Goal: Transaction & Acquisition: Book appointment/travel/reservation

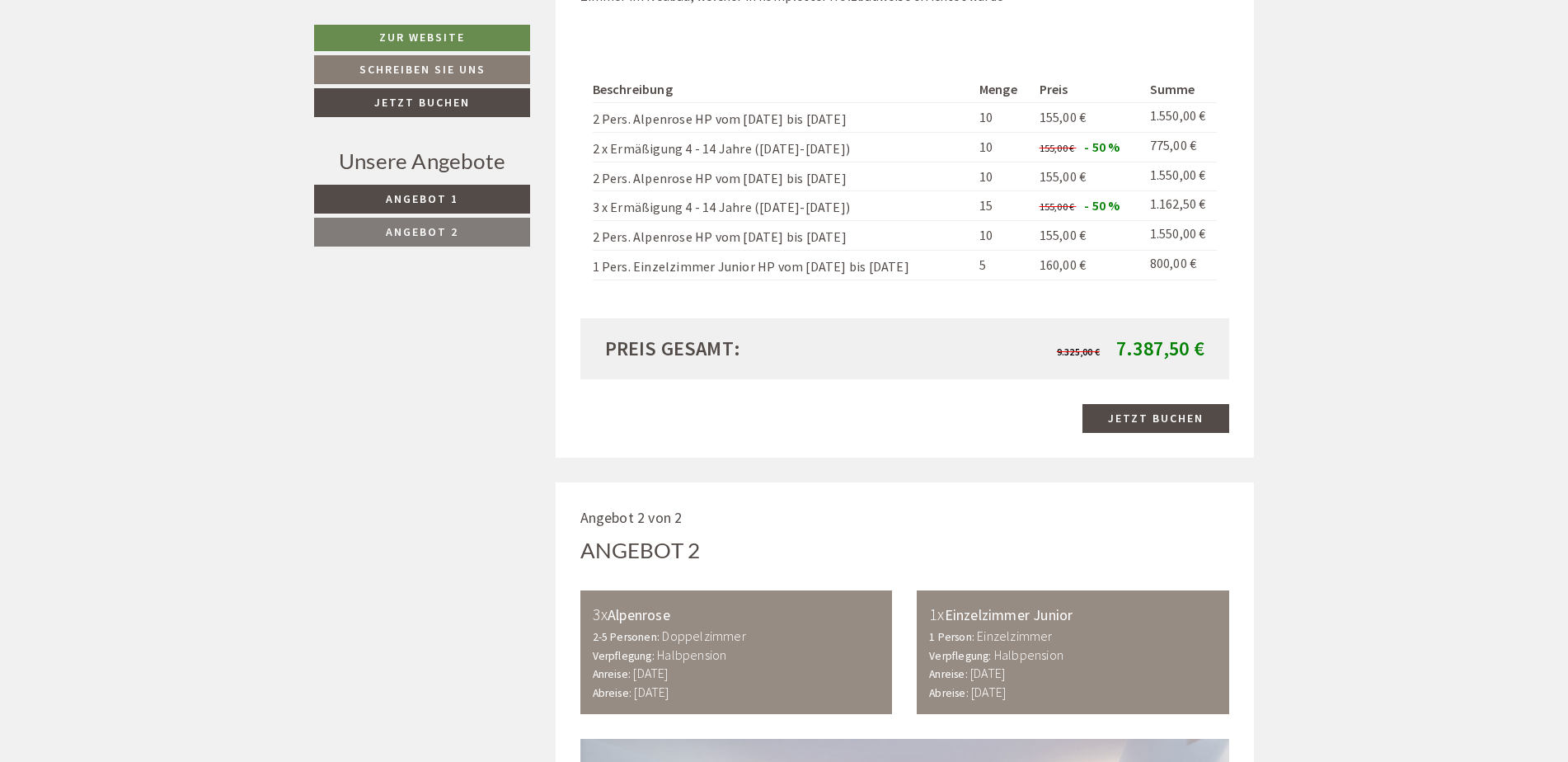
scroll to position [2144, 0]
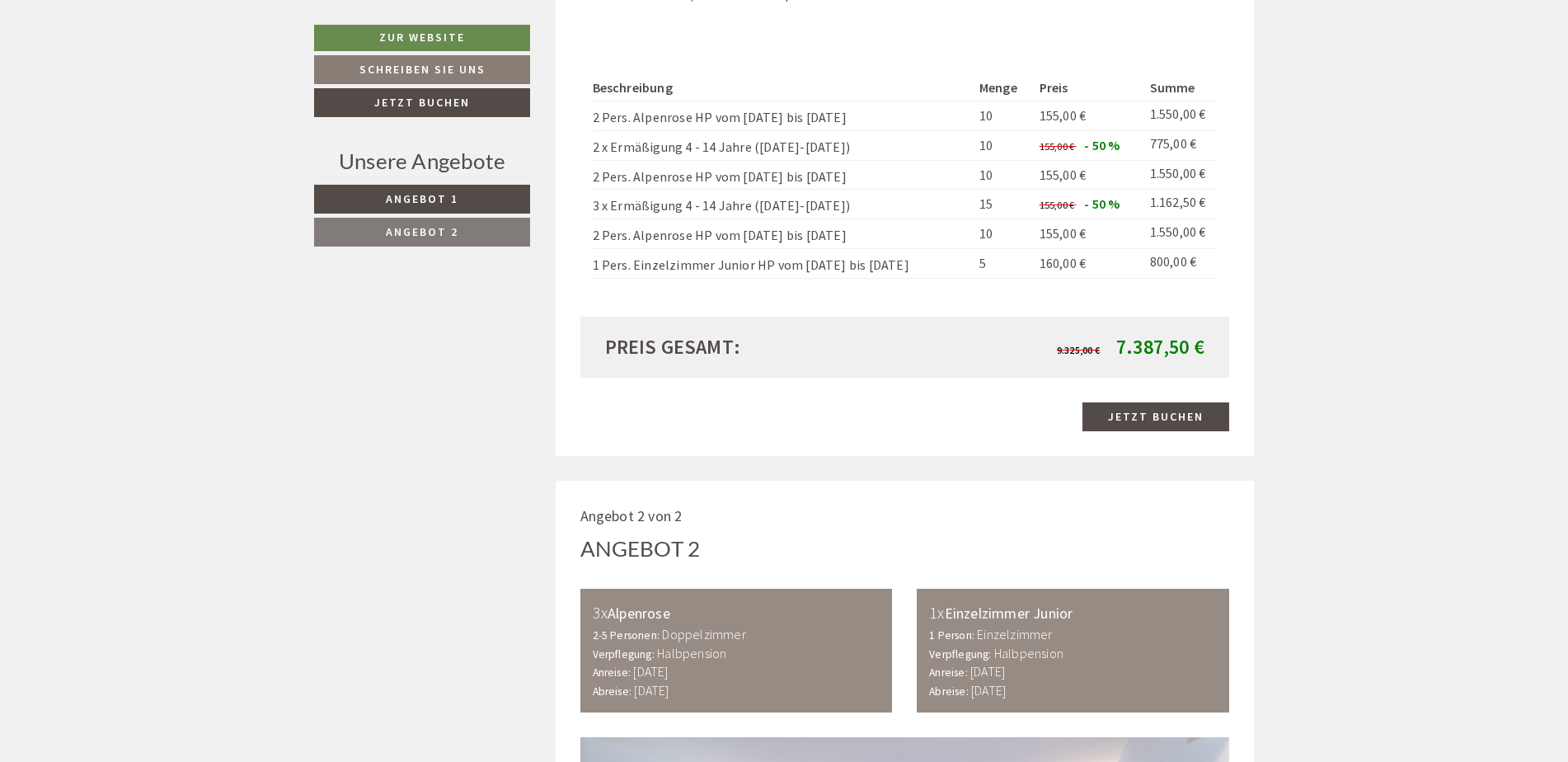
click at [436, 223] on link "Angebot 2" at bounding box center [422, 232] width 216 height 29
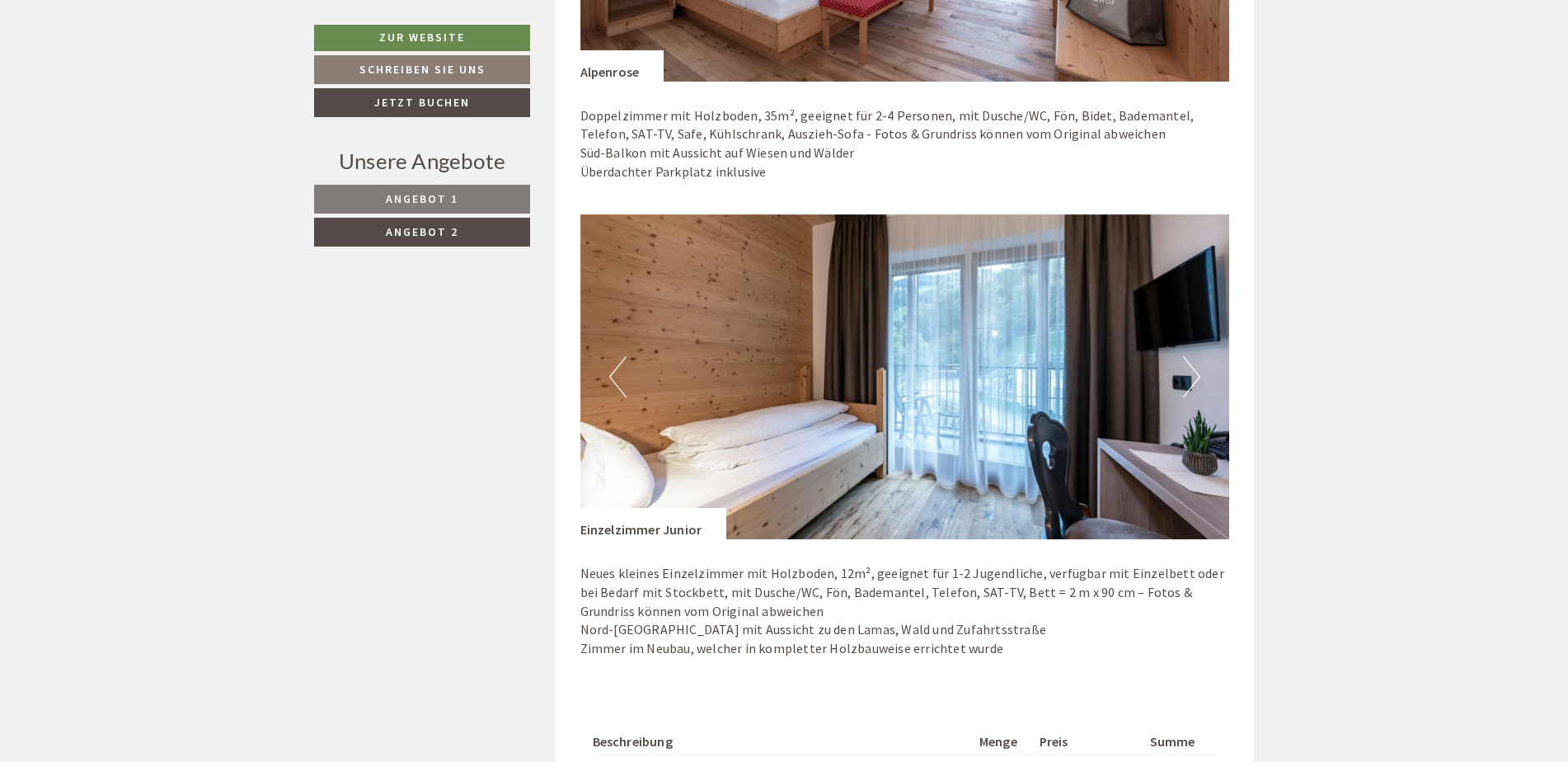
scroll to position [1733, 0]
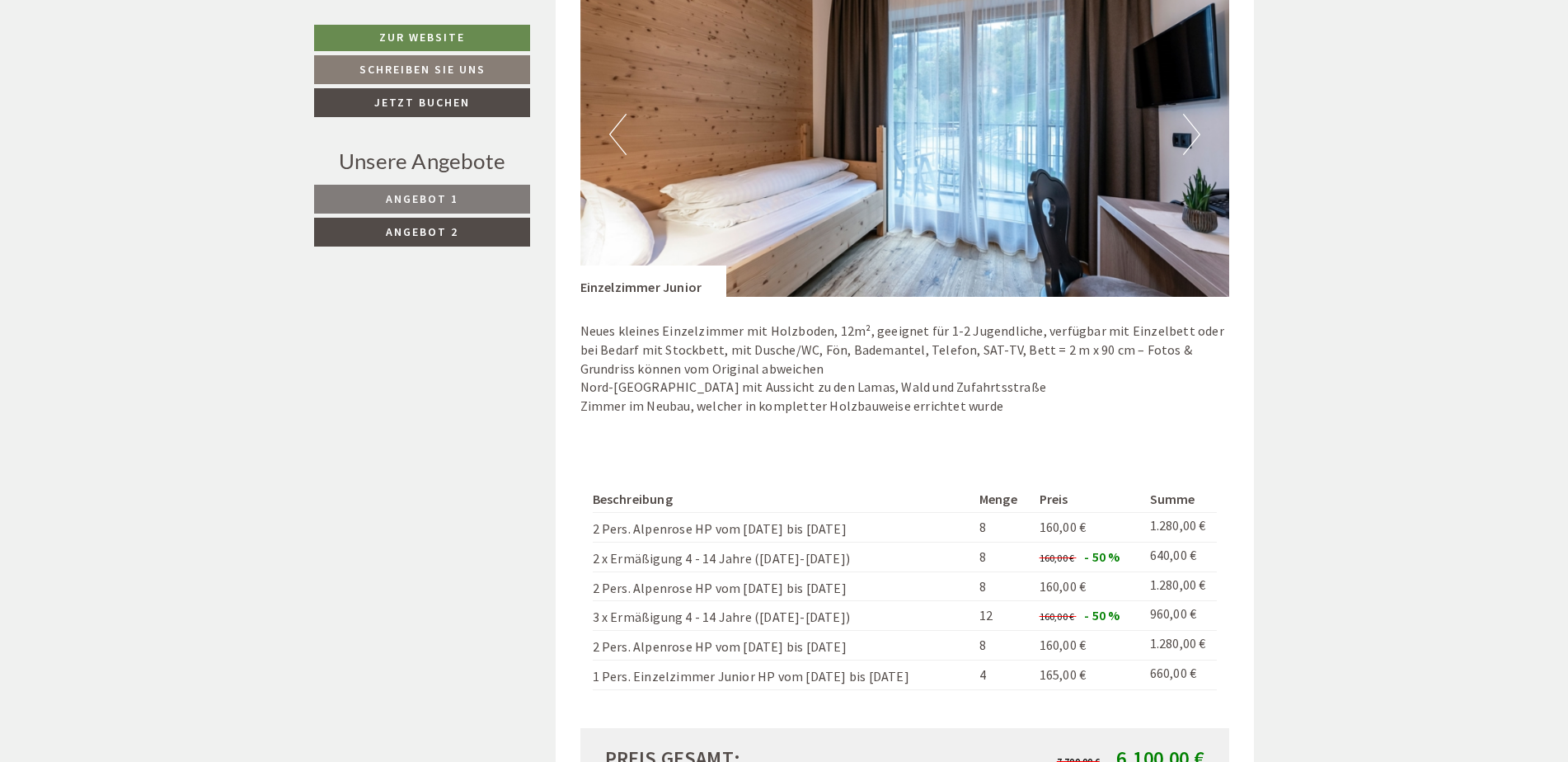
click at [835, 429] on div "Neues kleines Einzelzimmer mit Holzboden, 12m², geeignet für 1-2 Jugendliche, v…" at bounding box center [905, 373] width 649 height 152
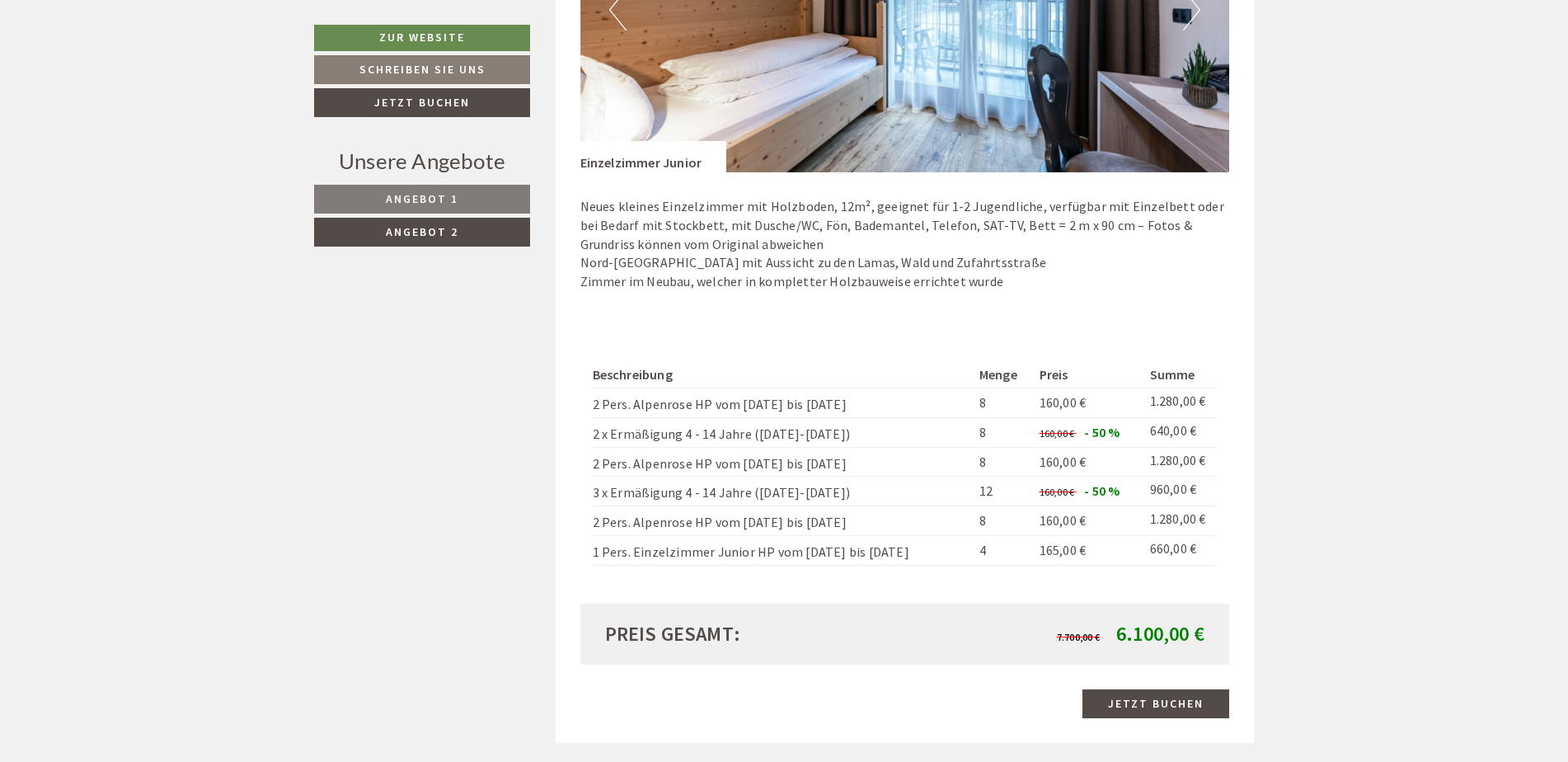
scroll to position [1898, 0]
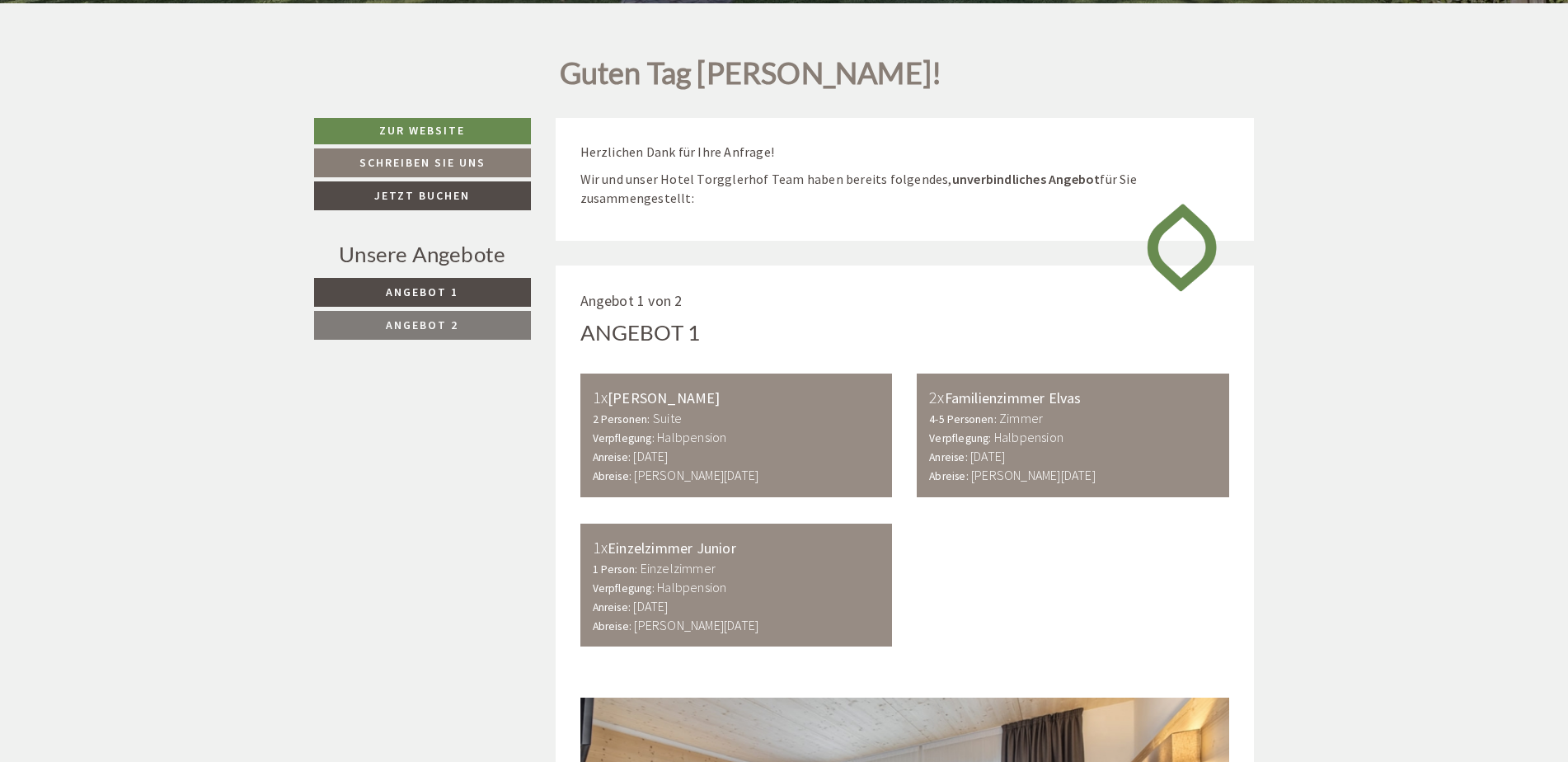
scroll to position [742, 0]
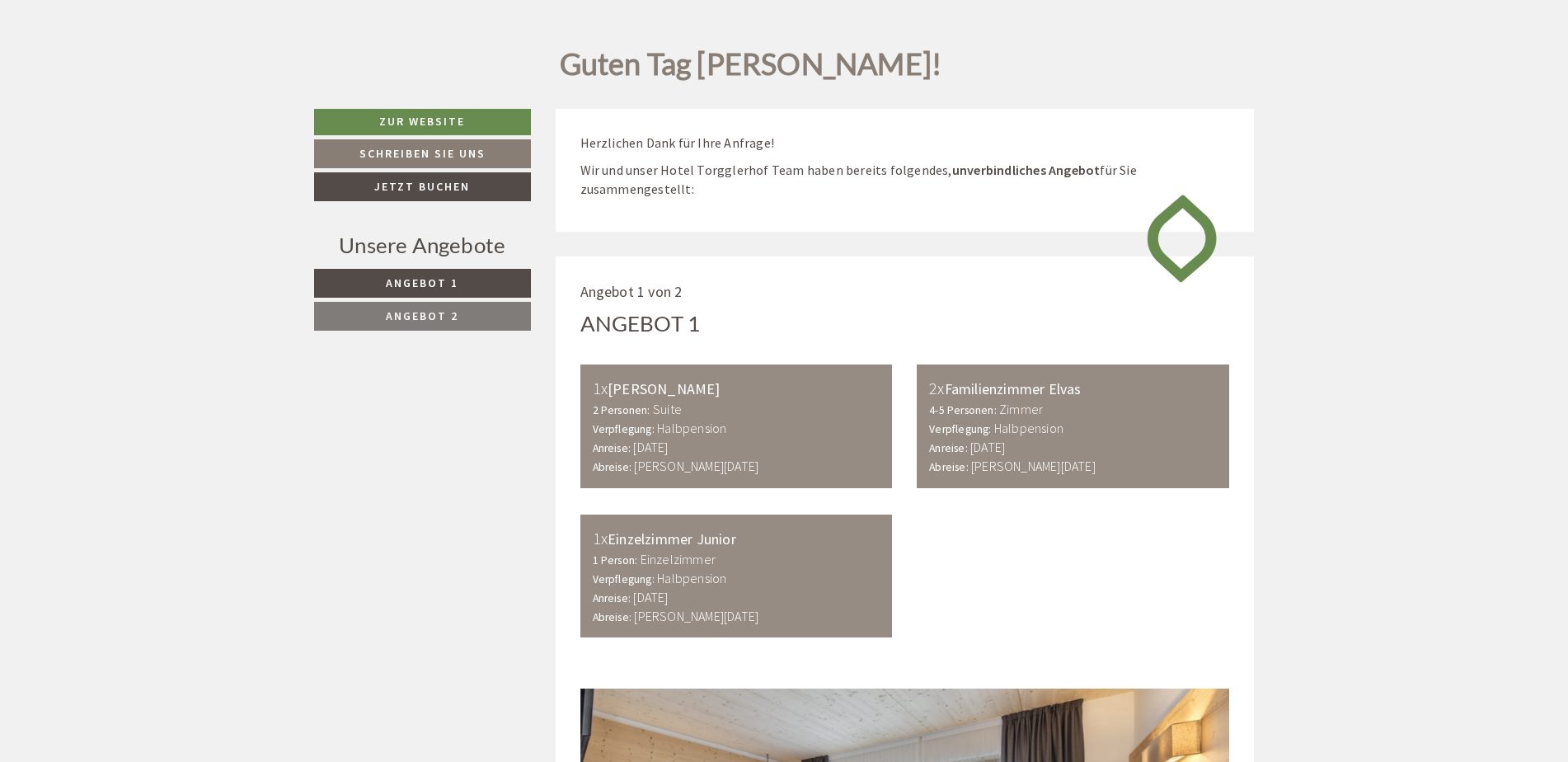
click at [490, 313] on link "Angebot 2" at bounding box center [422, 316] width 216 height 29
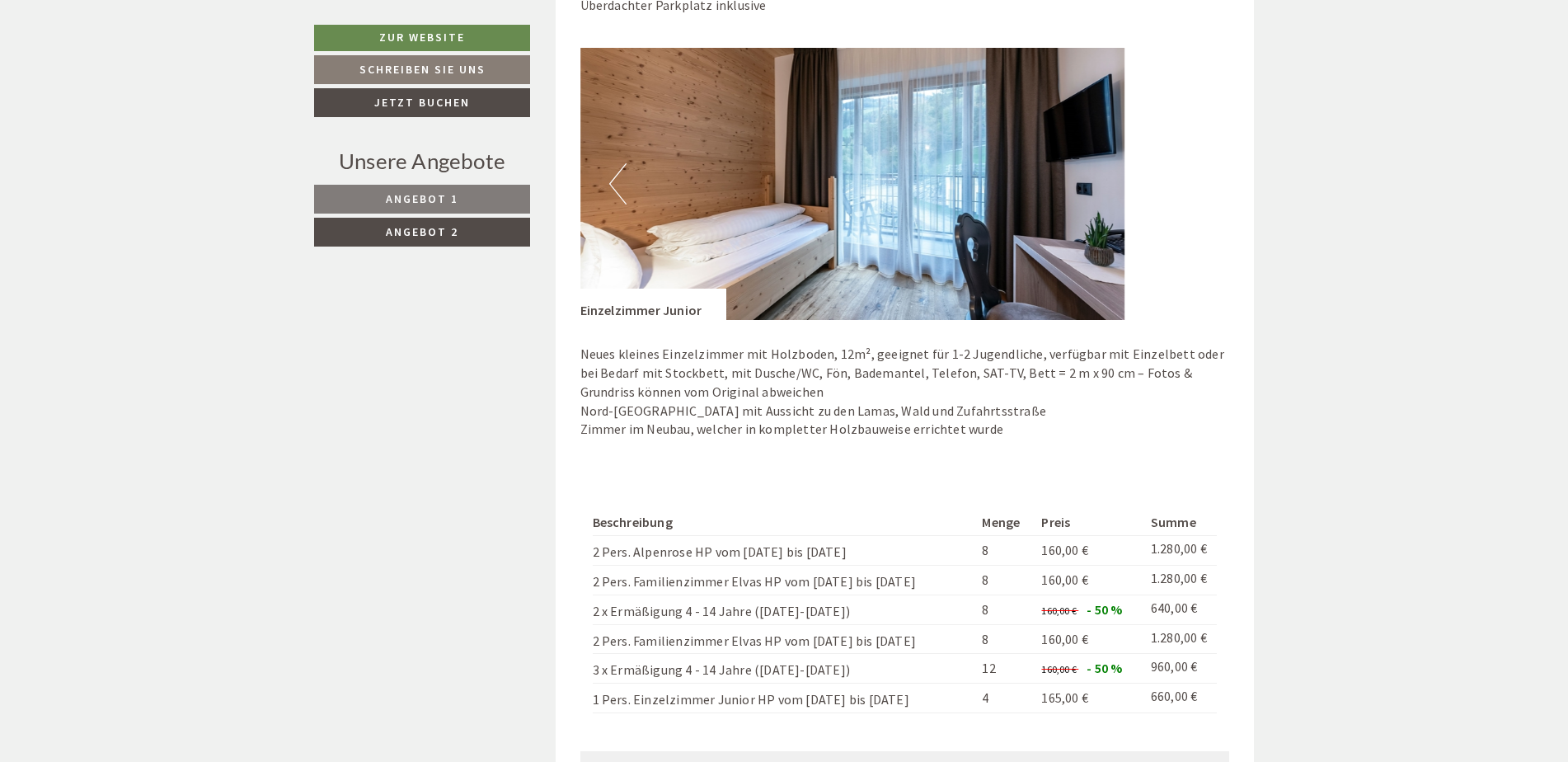
scroll to position [2319, 0]
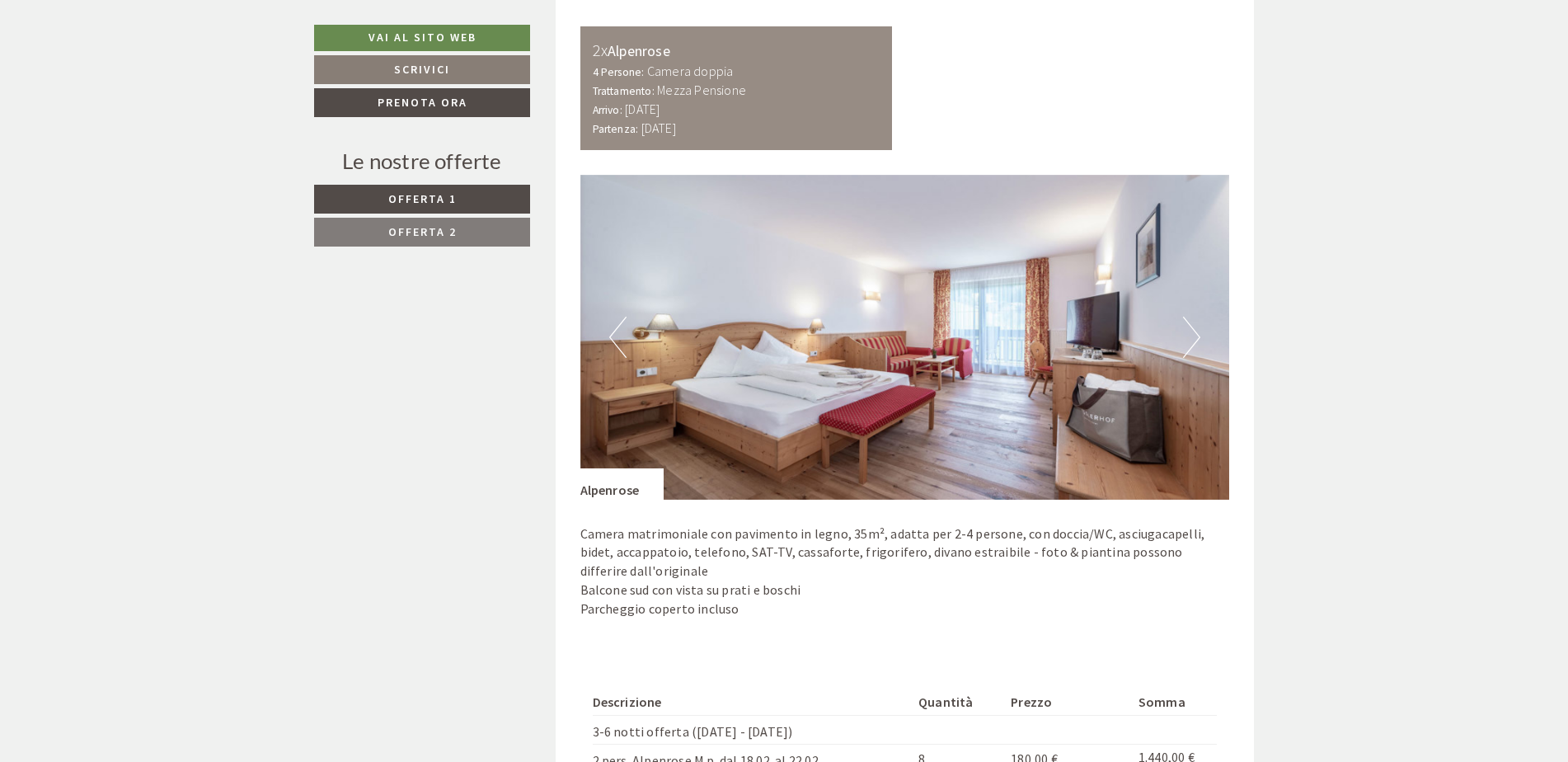
click at [438, 247] on div "Le nostre offerte Offerta 1 Offerta 2" at bounding box center [424, 206] width 221 height 120
click at [441, 227] on span "Offerta 2" at bounding box center [422, 232] width 68 height 15
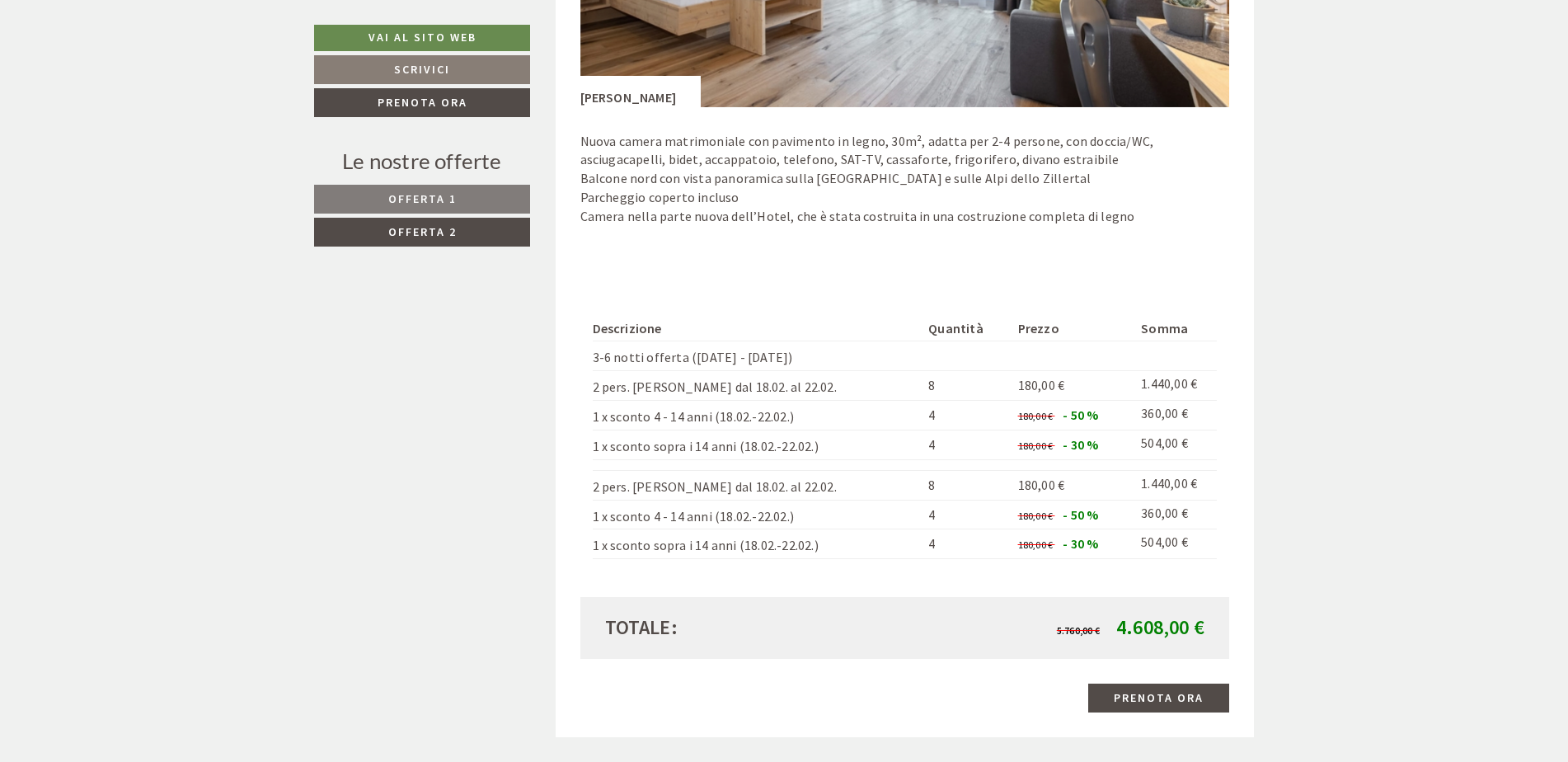
scroll to position [1486, 0]
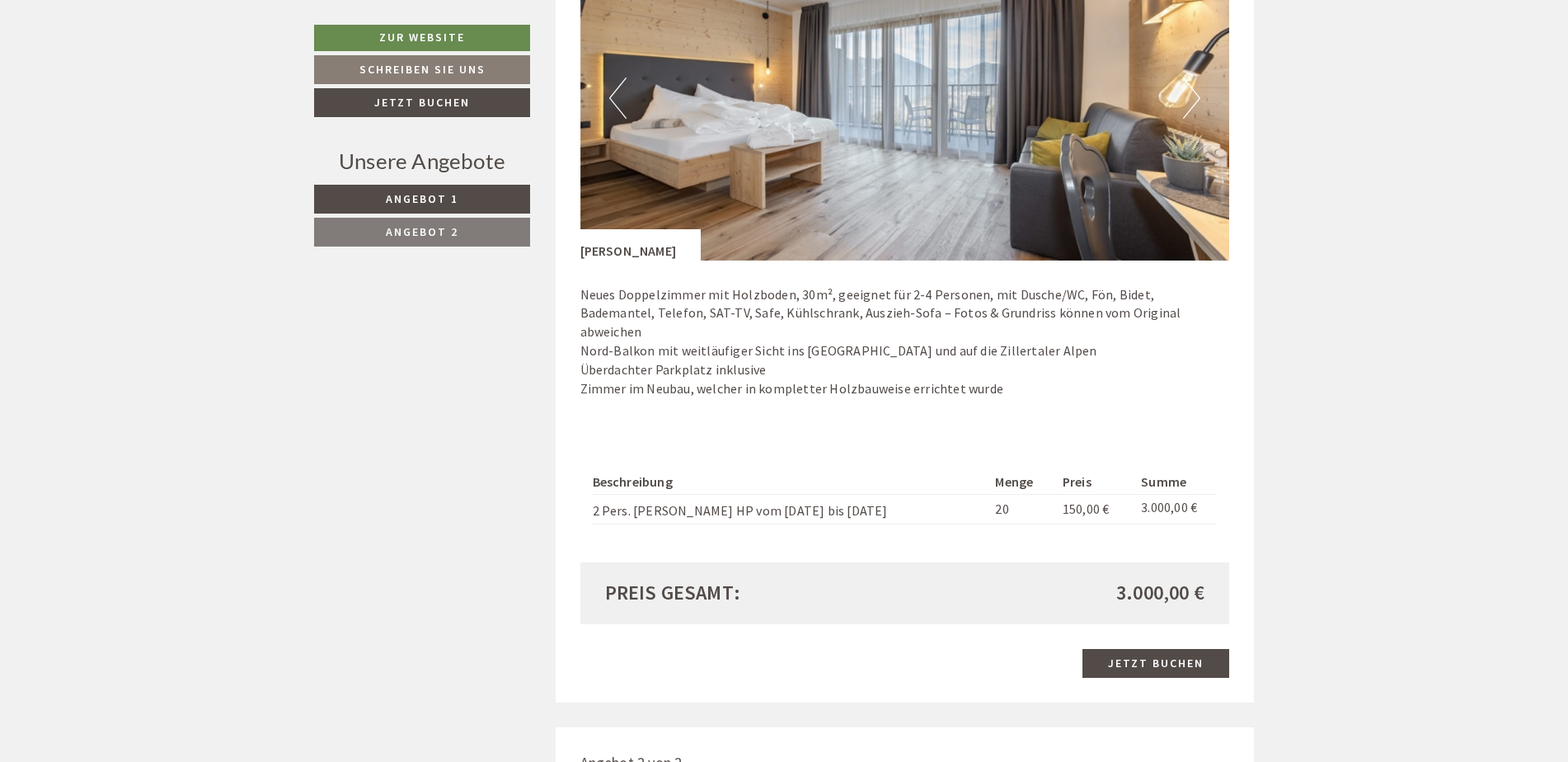
scroll to position [772, 0]
